Goal: Find specific page/section: Find specific page/section

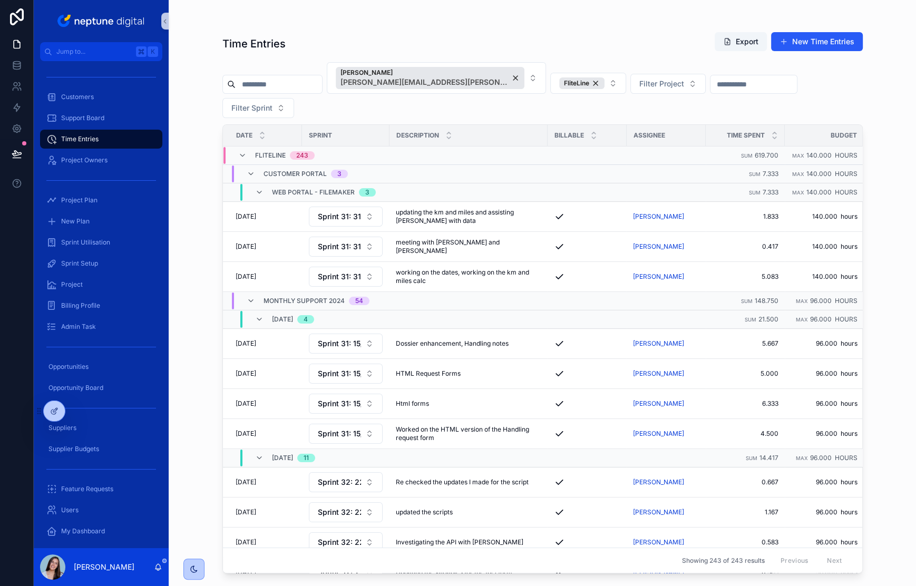
click at [196, 202] on div "Time Entries Export New Time Entries [PERSON_NAME] [PERSON_NAME][EMAIL_ADDRESS]…" at bounding box center [542, 293] width 747 height 586
click at [81, 199] on span "Project Plan" at bounding box center [79, 200] width 36 height 8
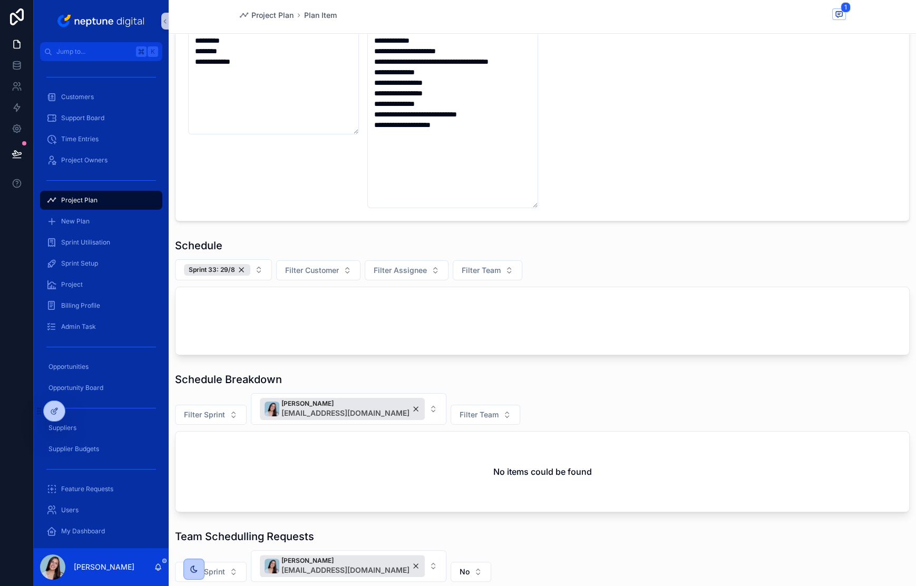
scroll to position [182, 0]
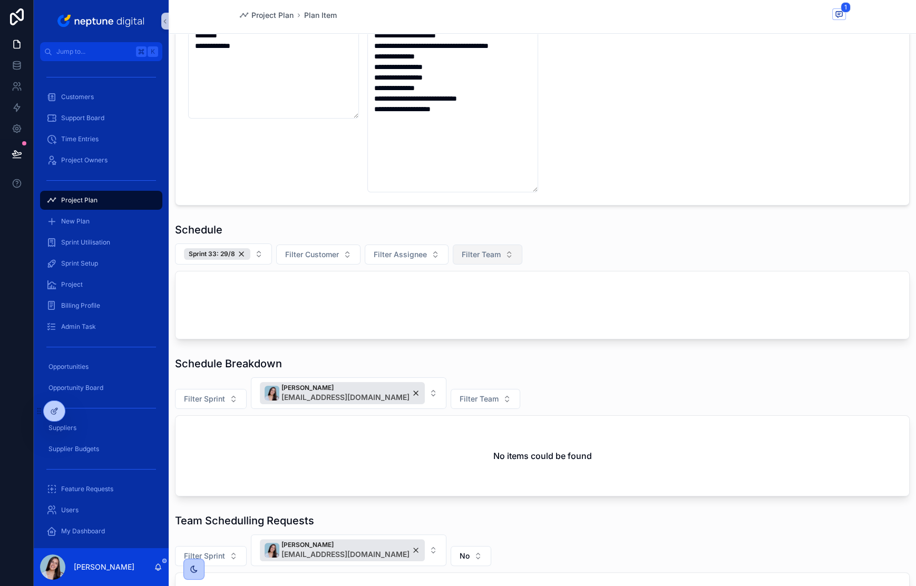
click at [477, 257] on span "Filter Team" at bounding box center [481, 254] width 39 height 11
click at [448, 294] on div "FM" at bounding box center [485, 295] width 127 height 17
click at [238, 252] on div "Sprint 33: 29/8" at bounding box center [217, 254] width 66 height 12
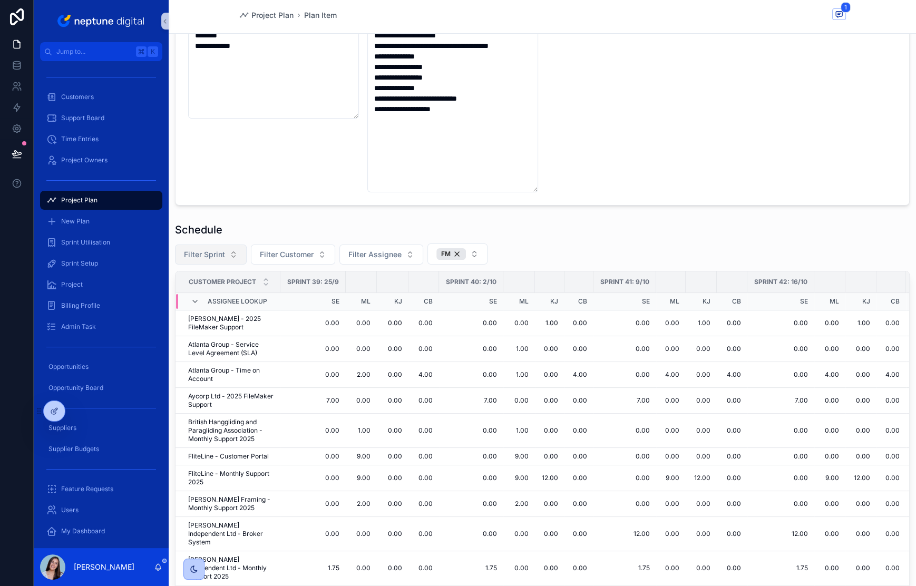
click at [569, 244] on div "Filter Sprint Filter Customer Filter Assignee FM" at bounding box center [542, 254] width 735 height 21
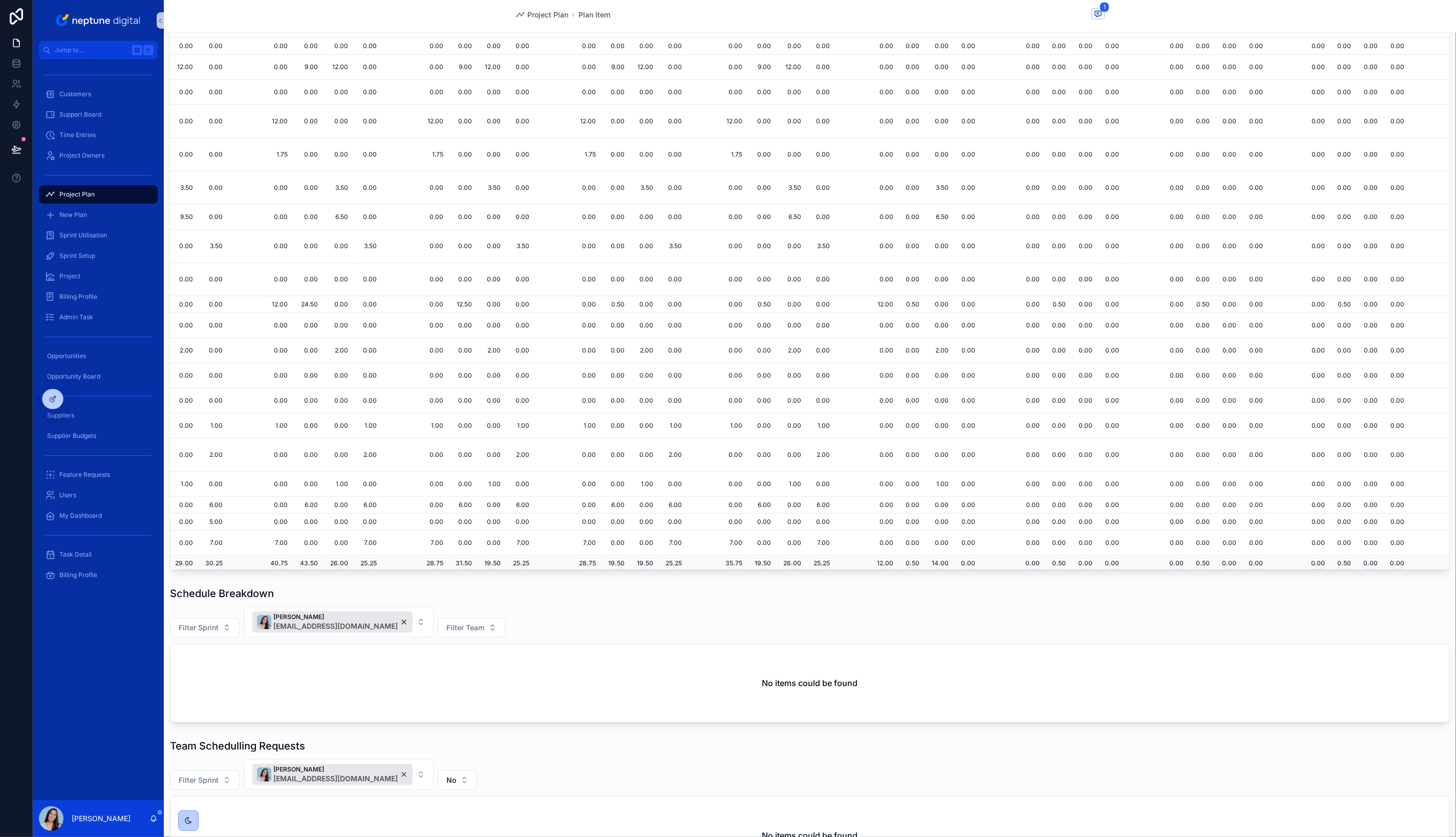
scroll to position [501, 0]
click at [890, 12] on icon "scrollable content" at bounding box center [1098, 14] width 8 height 8
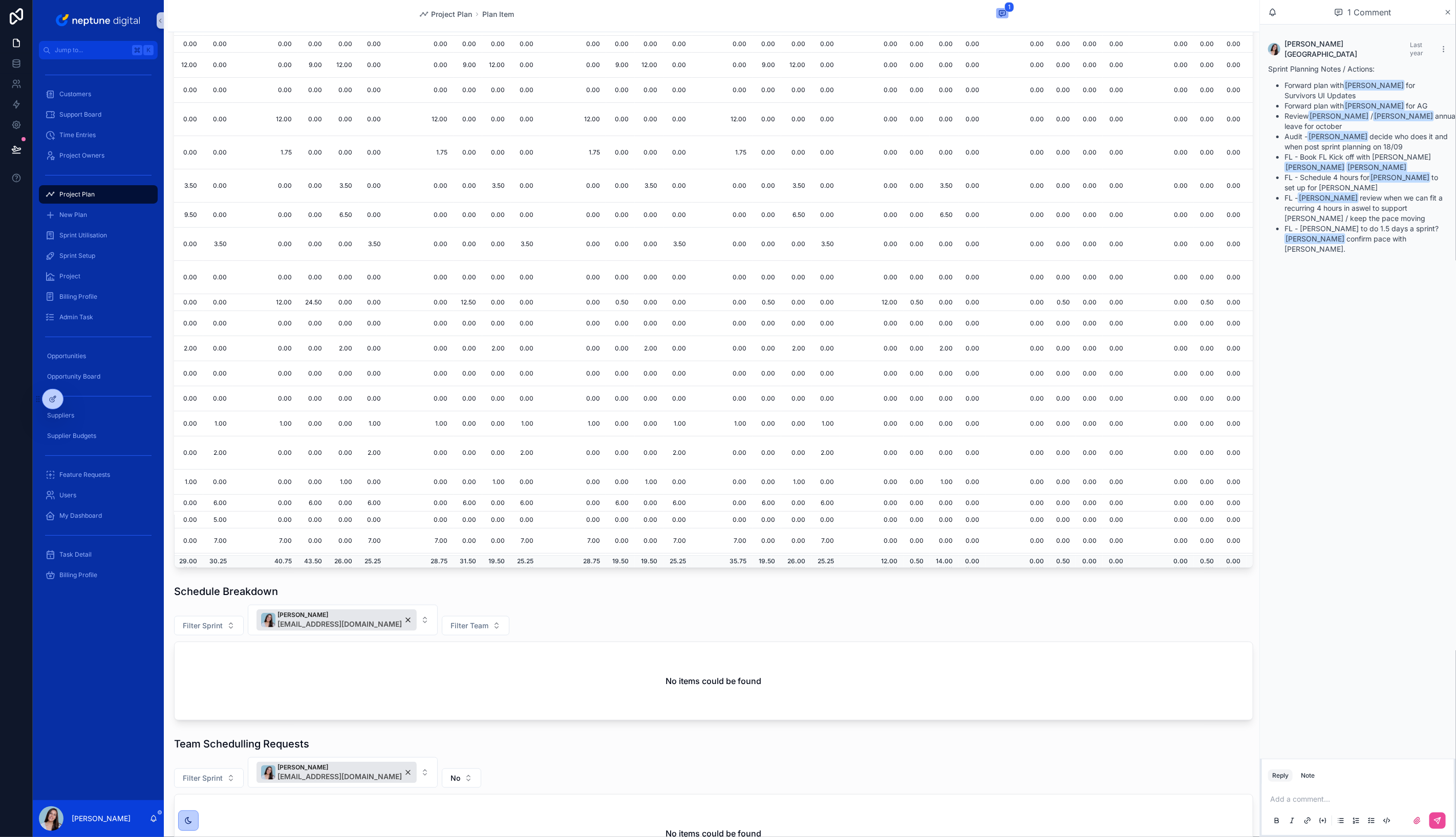
click at [890, 14] on div "Project Plan Plan Item 1" at bounding box center [714, 16] width 1092 height 32
click at [890, 11] on icon "scrollable content" at bounding box center [1448, 12] width 8 height 8
